Goal: Task Accomplishment & Management: Use online tool/utility

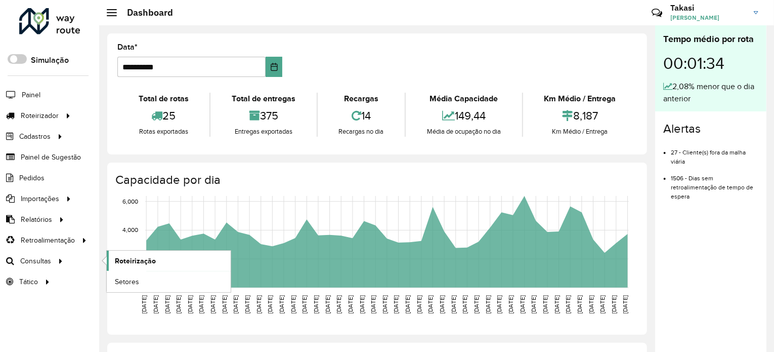
click at [117, 257] on span "Roteirização" at bounding box center [135, 261] width 41 height 11
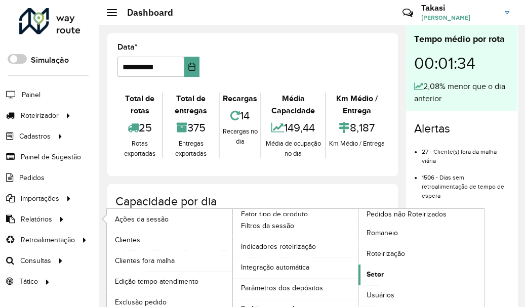
click at [384, 270] on link "Setor" at bounding box center [420, 275] width 125 height 20
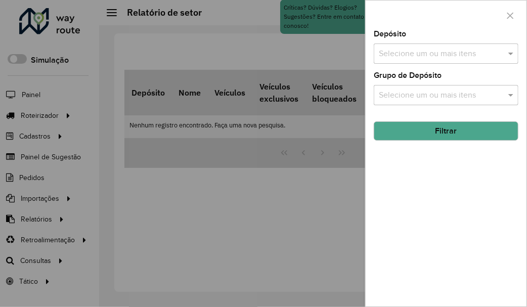
click at [485, 52] on input "text" at bounding box center [441, 54] width 130 height 12
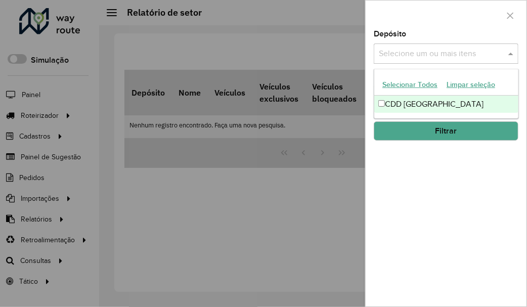
click at [389, 100] on div "CDD [GEOGRAPHIC_DATA]" at bounding box center [446, 104] width 144 height 17
click at [439, 127] on button "Filtrar" at bounding box center [446, 130] width 145 height 19
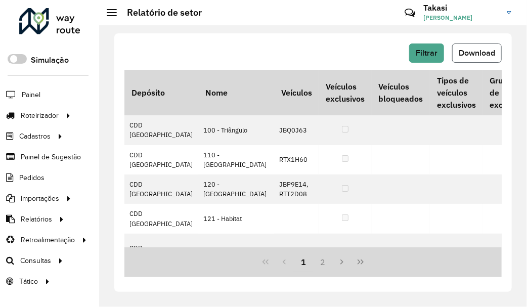
click at [470, 53] on span "Download" at bounding box center [477, 53] width 36 height 9
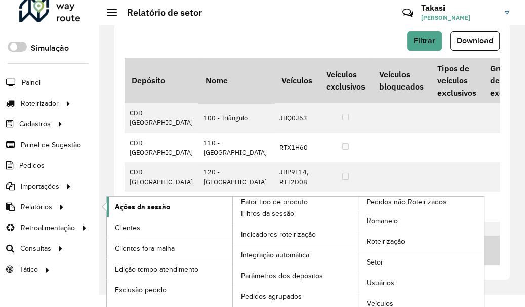
scroll to position [18, 0]
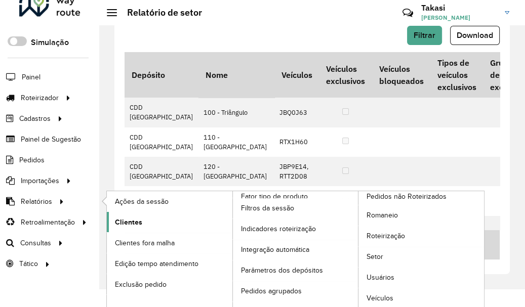
click at [132, 222] on span "Clientes" at bounding box center [128, 222] width 27 height 11
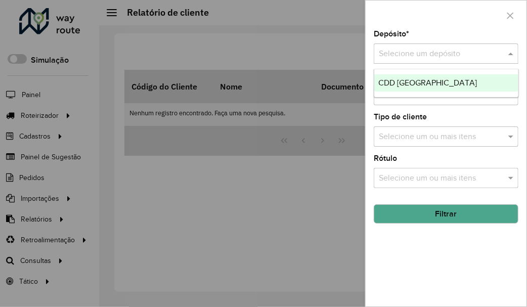
click at [494, 54] on div at bounding box center [446, 54] width 145 height 13
click at [461, 76] on div "CDD [GEOGRAPHIC_DATA]" at bounding box center [446, 82] width 144 height 17
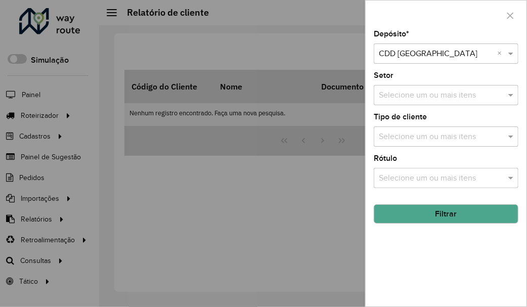
click at [469, 95] on input "text" at bounding box center [441, 96] width 130 height 12
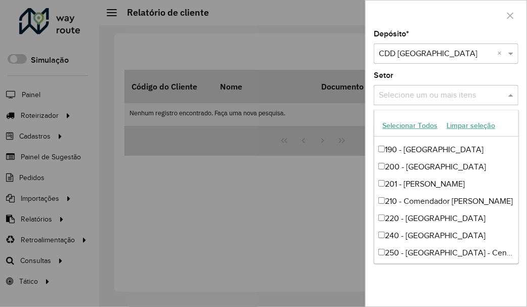
scroll to position [455, 0]
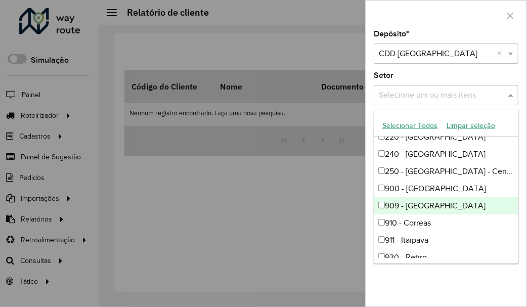
click at [289, 204] on div at bounding box center [263, 153] width 527 height 307
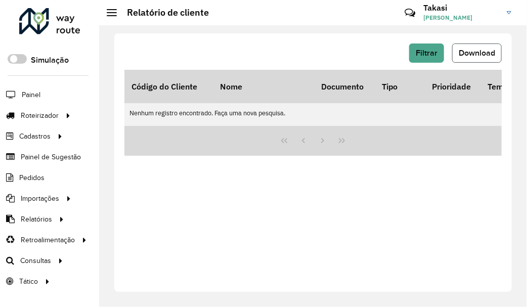
click at [481, 49] on span "Download" at bounding box center [477, 53] width 36 height 9
click at [422, 53] on span "Filtrar" at bounding box center [427, 53] width 22 height 9
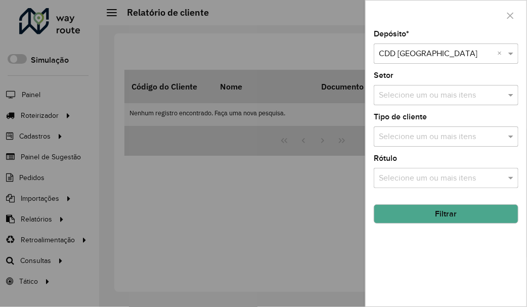
click at [472, 210] on button "Filtrar" at bounding box center [446, 213] width 145 height 19
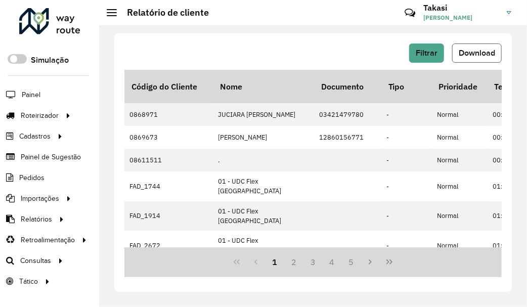
click at [460, 50] on span "Download" at bounding box center [477, 53] width 36 height 9
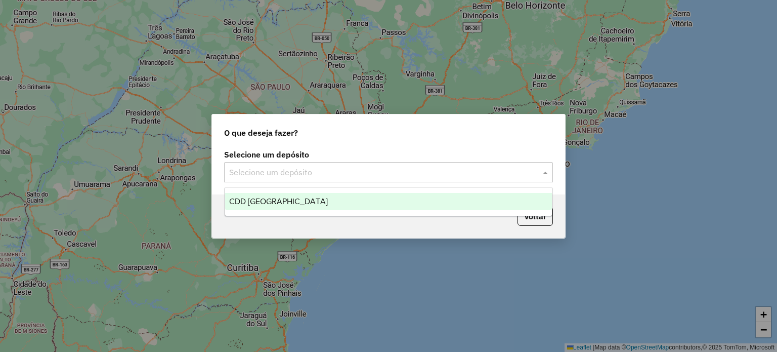
click at [328, 174] on input "text" at bounding box center [378, 172] width 299 height 12
click at [302, 205] on div "CDD [GEOGRAPHIC_DATA]" at bounding box center [388, 201] width 327 height 17
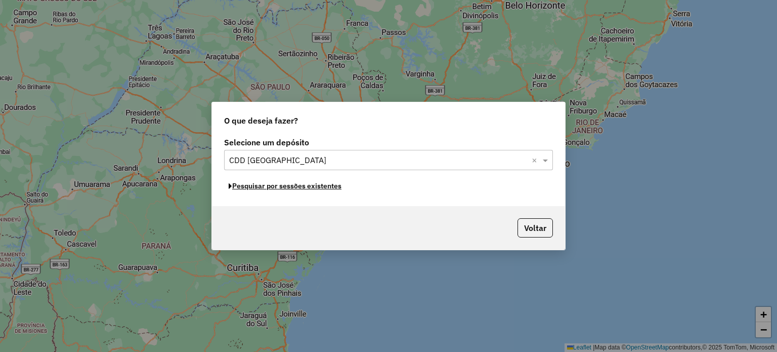
click at [303, 187] on button "Pesquisar por sessões existentes" at bounding box center [285, 186] width 122 height 16
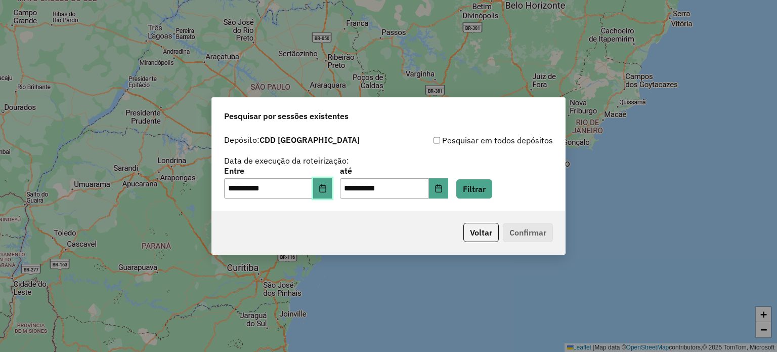
click at [326, 188] on icon "Choose Date" at bounding box center [322, 188] width 7 height 8
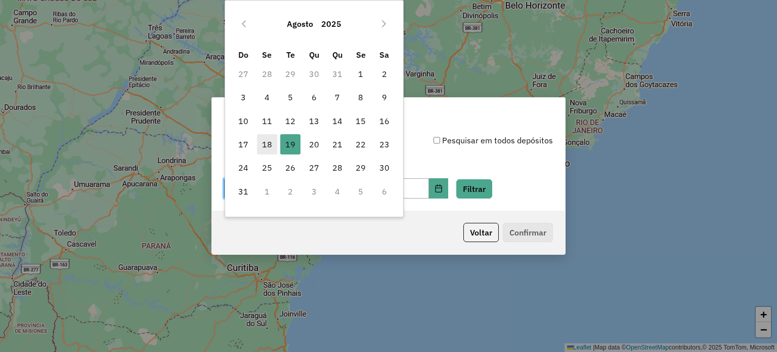
click at [263, 145] on span "18" at bounding box center [267, 144] width 20 height 20
type input "**********"
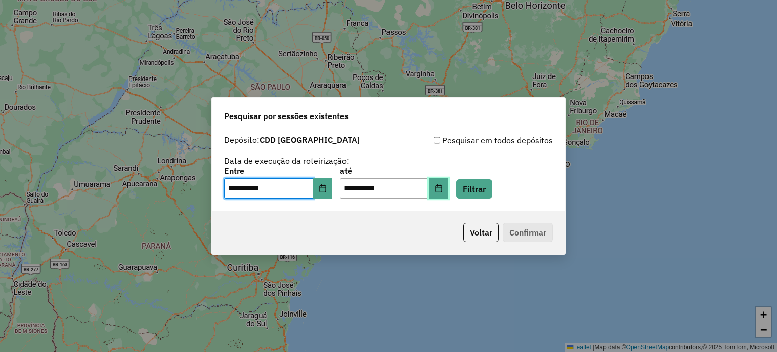
click at [443, 192] on icon "Choose Date" at bounding box center [439, 188] width 8 height 8
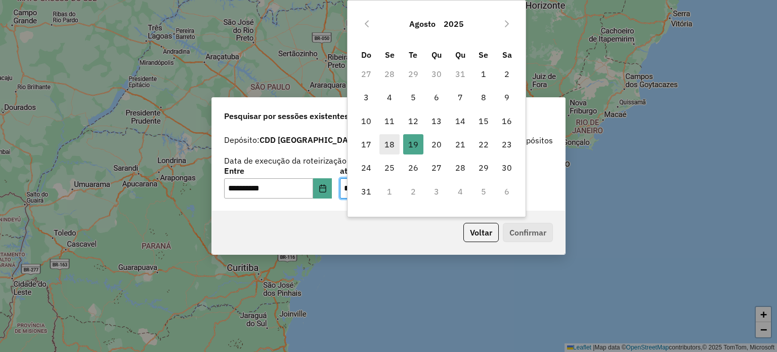
click at [390, 144] on span "18" at bounding box center [389, 144] width 20 height 20
type input "**********"
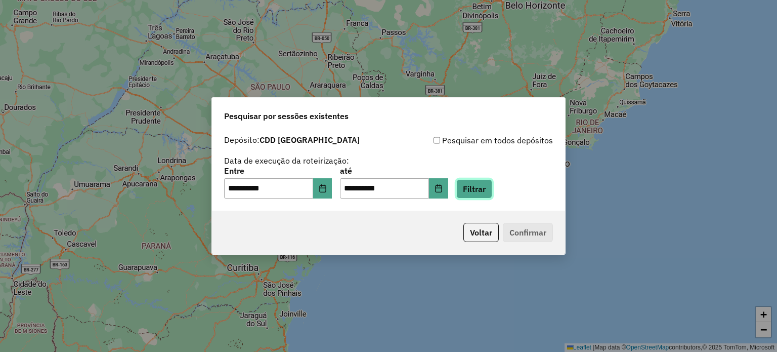
click at [492, 187] on button "Filtrar" at bounding box center [474, 188] width 36 height 19
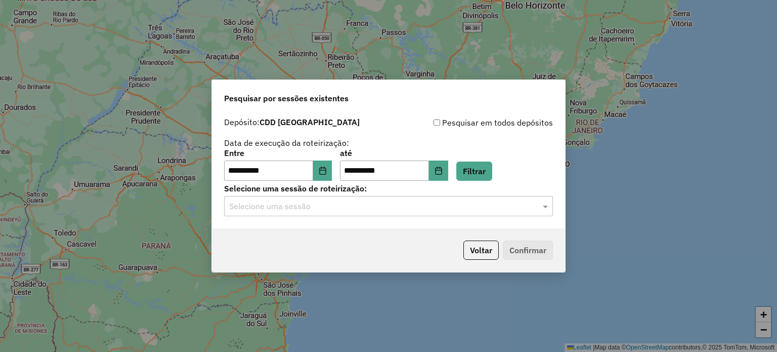
click at [515, 209] on input "text" at bounding box center [378, 206] width 299 height 12
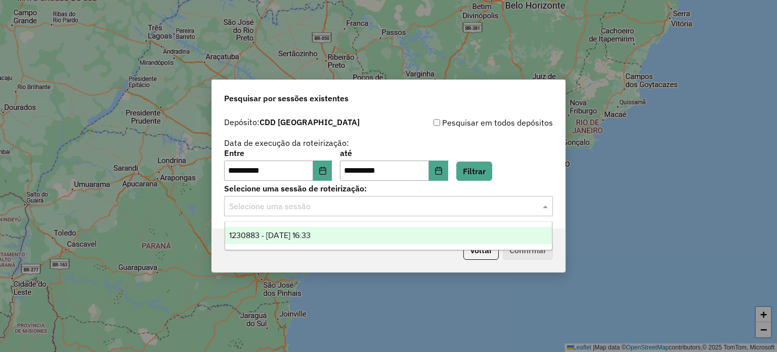
click at [338, 232] on div "1230883 - 18/08/2025 16:33" at bounding box center [388, 235] width 327 height 17
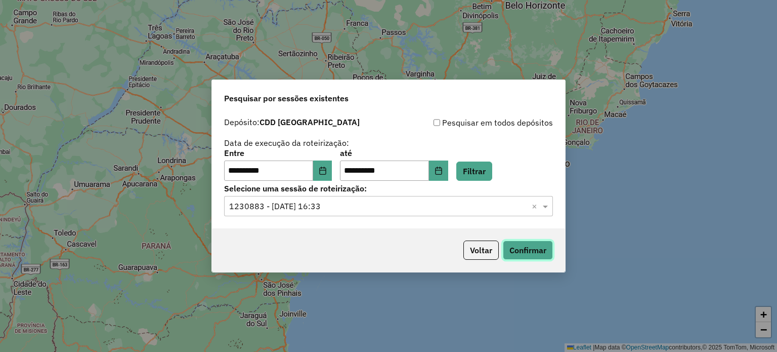
click at [525, 245] on button "Confirmar" at bounding box center [528, 249] width 50 height 19
click at [328, 176] on button "Choose Date" at bounding box center [322, 170] width 19 height 20
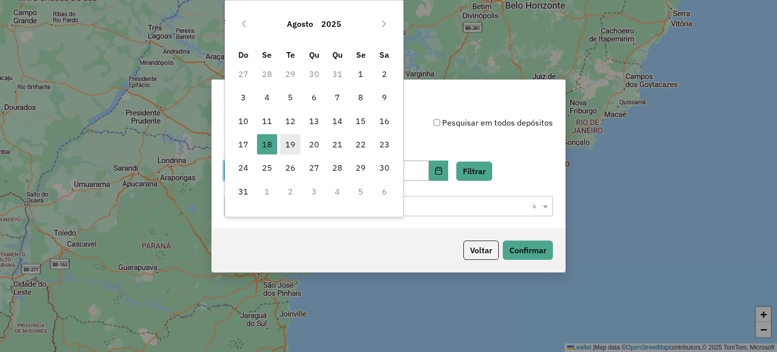
click at [296, 144] on span "19" at bounding box center [290, 144] width 20 height 20
type input "**********"
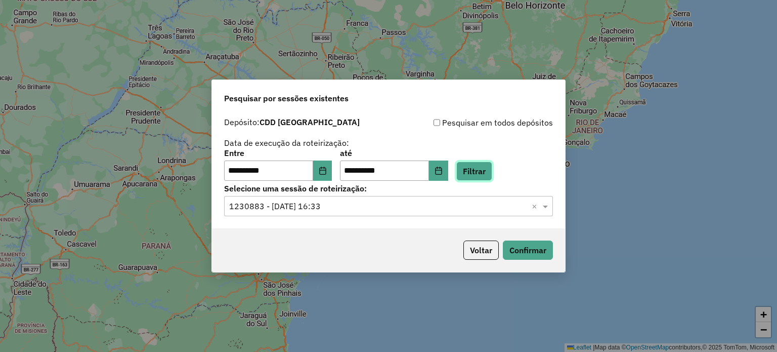
click at [474, 165] on button "Filtrar" at bounding box center [474, 170] width 36 height 19
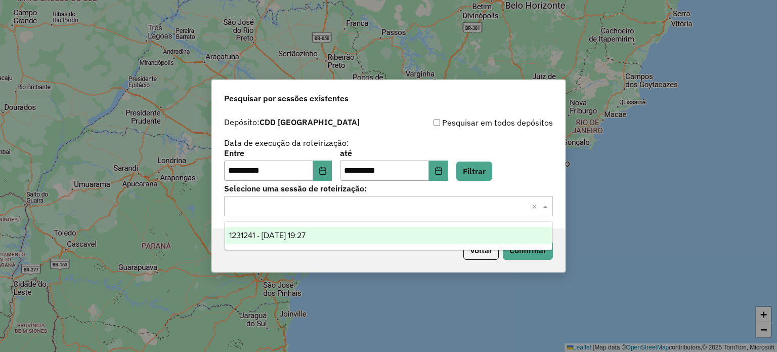
drag, startPoint x: 495, startPoint y: 211, endPoint x: 452, endPoint y: 209, distance: 43.1
click at [494, 211] on input "text" at bounding box center [378, 206] width 299 height 12
click at [387, 230] on div "1231241 - 19/08/2025 19:27" at bounding box center [388, 235] width 327 height 17
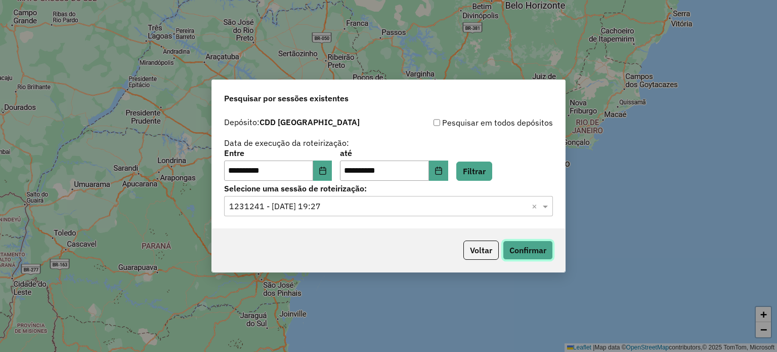
click at [506, 248] on button "Confirmar" at bounding box center [528, 249] width 50 height 19
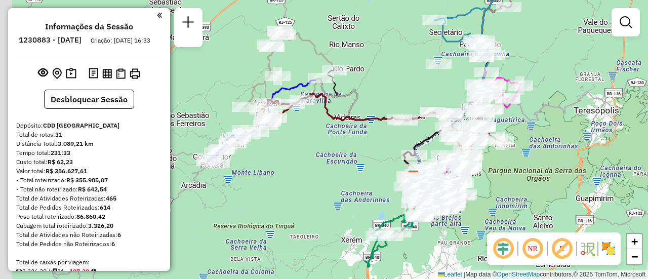
drag, startPoint x: 280, startPoint y: 126, endPoint x: 337, endPoint y: 147, distance: 60.3
click at [337, 147] on div "Janela de atendimento Grade de atendimento Capacidade Transportadoras Veículos …" at bounding box center [324, 139] width 648 height 279
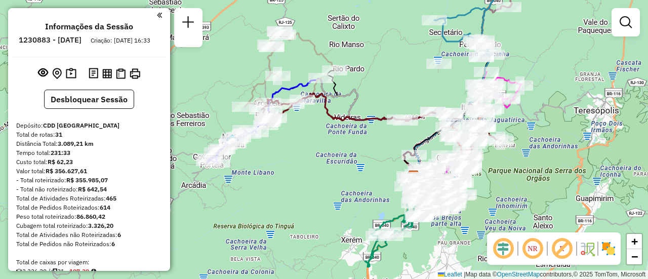
click at [607, 252] on img at bounding box center [608, 248] width 16 height 16
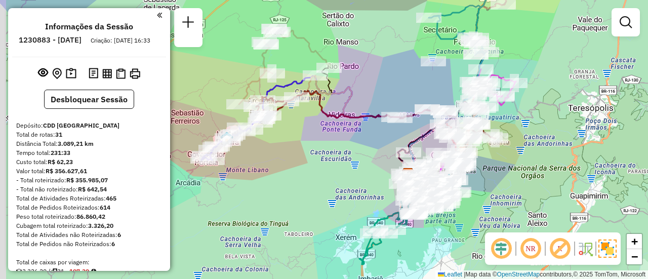
drag, startPoint x: 364, startPoint y: 128, endPoint x: 405, endPoint y: 130, distance: 41.0
click at [405, 130] on div "Janela de atendimento Grade de atendimento Capacidade Transportadoras Veículos …" at bounding box center [324, 139] width 648 height 279
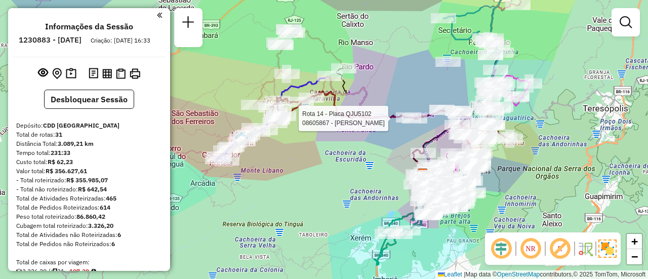
select select "**********"
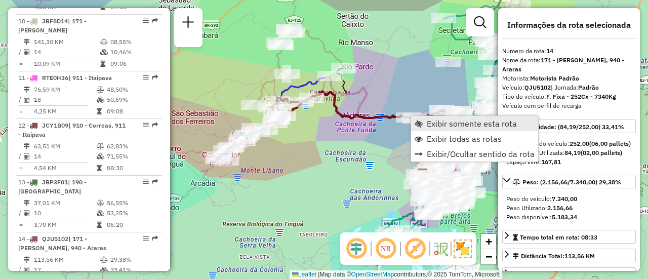
scroll to position [1152, 0]
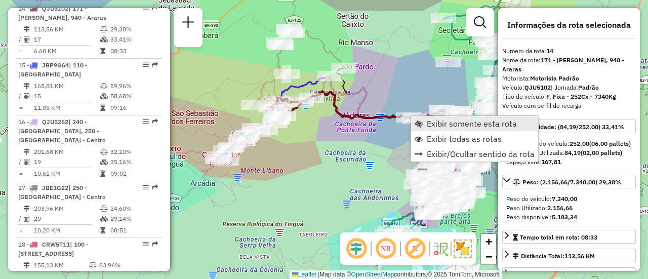
click at [427, 120] on span "Exibir somente esta rota" at bounding box center [472, 123] width 90 height 8
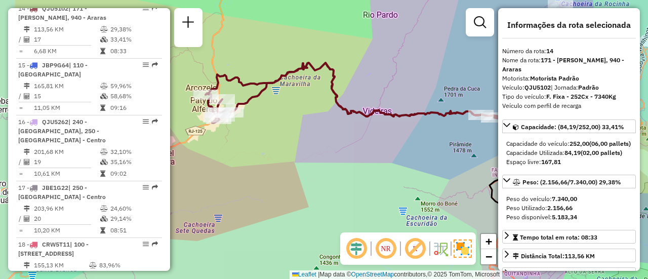
drag, startPoint x: 289, startPoint y: 114, endPoint x: 361, endPoint y: 118, distance: 71.9
click at [370, 120] on icon at bounding box center [403, 96] width 397 height 67
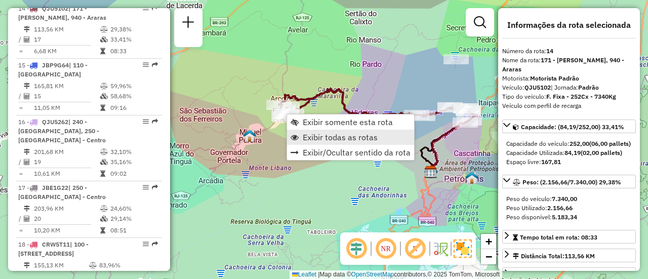
click at [303, 133] on span "Exibir todas as rotas" at bounding box center [340, 137] width 75 height 8
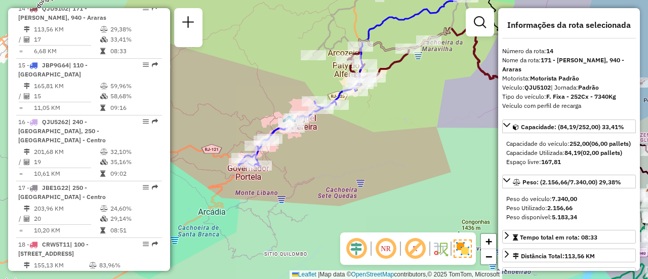
drag, startPoint x: 259, startPoint y: 168, endPoint x: 323, endPoint y: 155, distance: 66.0
click at [323, 155] on div "Janela de atendimento Grade de atendimento Capacidade Transportadoras Veículos …" at bounding box center [324, 139] width 648 height 279
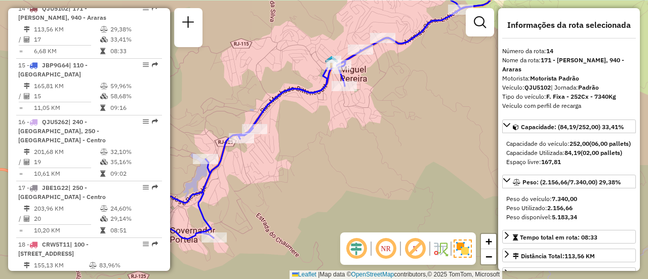
drag, startPoint x: 275, startPoint y: 150, endPoint x: 302, endPoint y: 179, distance: 39.0
click at [302, 179] on div "Janela de atendimento Grade de atendimento Capacidade Transportadoras Veículos …" at bounding box center [324, 139] width 648 height 279
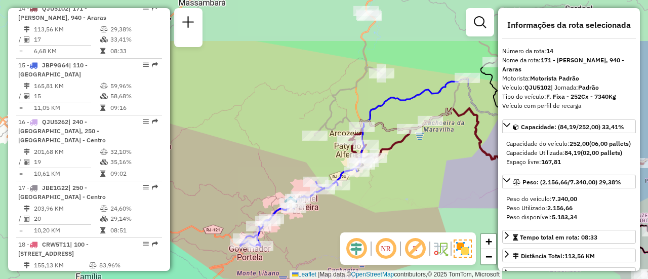
drag, startPoint x: 445, startPoint y: 112, endPoint x: 424, endPoint y: 181, distance: 72.0
click at [424, 181] on div "Janela de atendimento Grade de atendimento Capacidade Transportadoras Veículos …" at bounding box center [324, 139] width 648 height 279
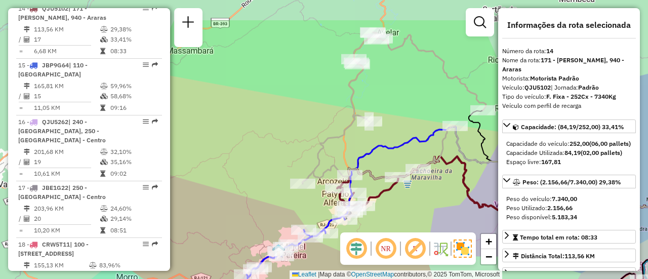
drag, startPoint x: 410, startPoint y: 37, endPoint x: 398, endPoint y: 86, distance: 49.6
click at [398, 86] on div "Janela de atendimento Grade de atendimento Capacidade Transportadoras Veículos …" at bounding box center [324, 139] width 648 height 279
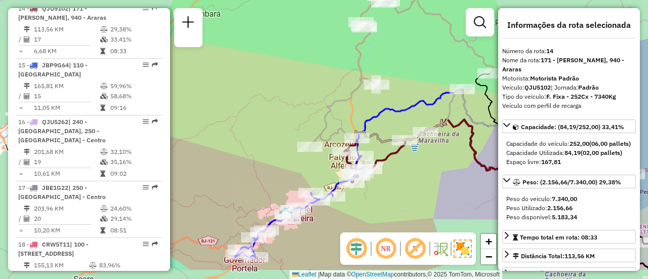
drag, startPoint x: 398, startPoint y: 86, endPoint x: 404, endPoint y: 48, distance: 37.9
click at [404, 48] on div "Janela de atendimento Grade de atendimento Capacidade Transportadoras Veículos …" at bounding box center [324, 139] width 648 height 279
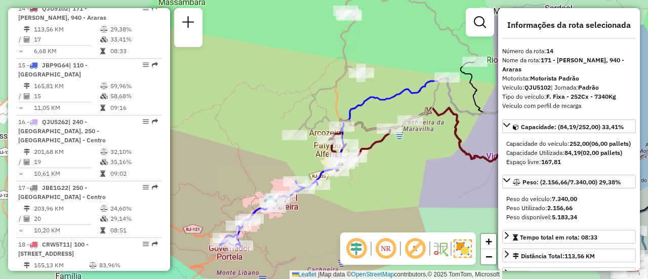
drag, startPoint x: 389, startPoint y: 190, endPoint x: 380, endPoint y: 149, distance: 41.4
click at [380, 149] on div "Janela de atendimento Grade de atendimento Capacidade Transportadoras Veículos …" at bounding box center [324, 139] width 648 height 279
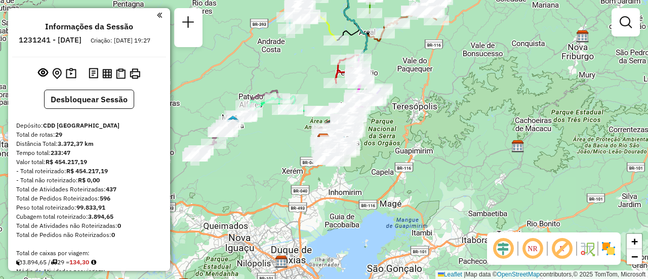
click at [604, 248] on img at bounding box center [608, 248] width 16 height 16
